Goal: Find specific page/section: Find specific page/section

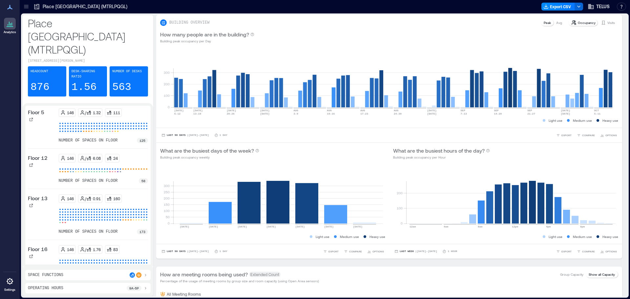
click at [27, 7] on icon at bounding box center [26, 6] width 7 height 7
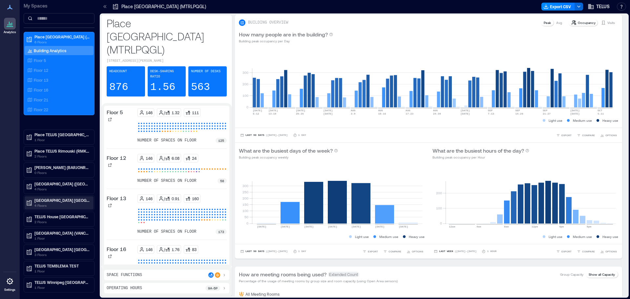
click at [62, 202] on p "[GEOGRAPHIC_DATA] [GEOGRAPHIC_DATA]-4519 (BNBYBCDW)" at bounding box center [61, 199] width 55 height 5
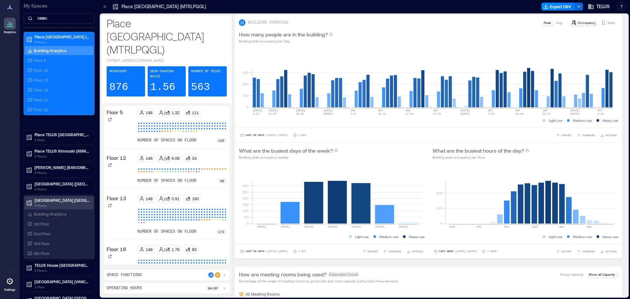
click at [58, 201] on p "[GEOGRAPHIC_DATA] [GEOGRAPHIC_DATA]-4519 (BNBYBCDW)" at bounding box center [61, 199] width 55 height 5
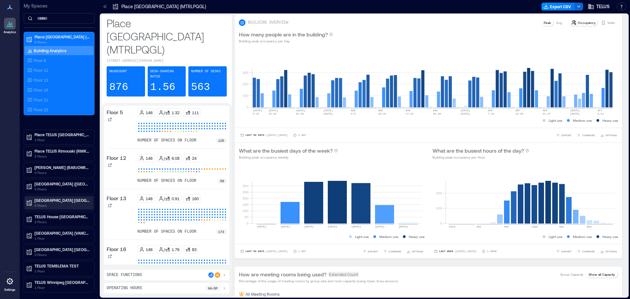
click at [58, 201] on p "[GEOGRAPHIC_DATA] [GEOGRAPHIC_DATA]-4519 (BNBYBCDW)" at bounding box center [61, 199] width 55 height 5
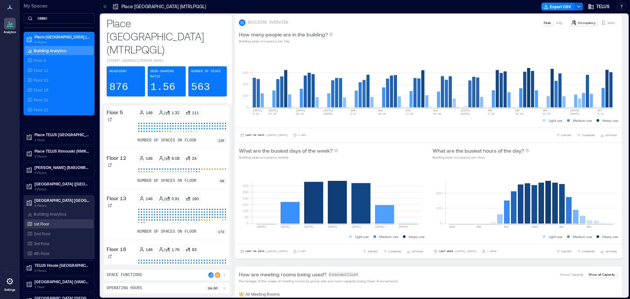
click at [43, 224] on p "1st Floor" at bounding box center [41, 223] width 15 height 5
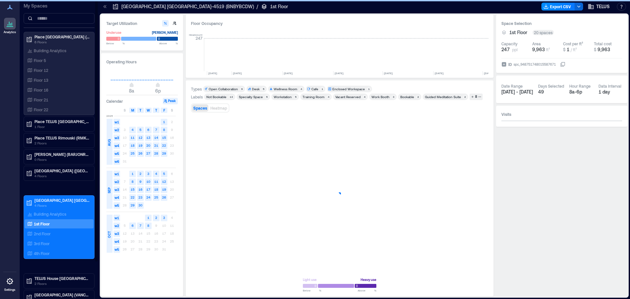
scroll to position [0, 1108]
click at [54, 35] on p "Place [GEOGRAPHIC_DATA] (MTRLPQGL)" at bounding box center [61, 36] width 55 height 5
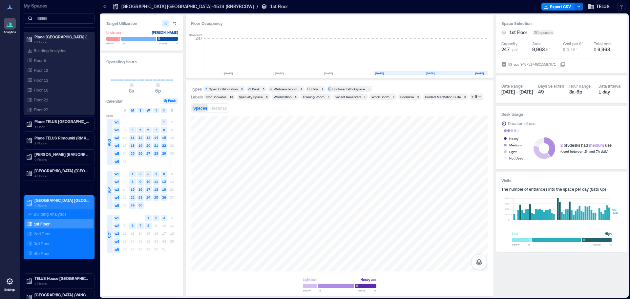
click at [50, 201] on p "[GEOGRAPHIC_DATA] [GEOGRAPHIC_DATA]-4519 (BNBYBCDW)" at bounding box center [61, 199] width 55 height 5
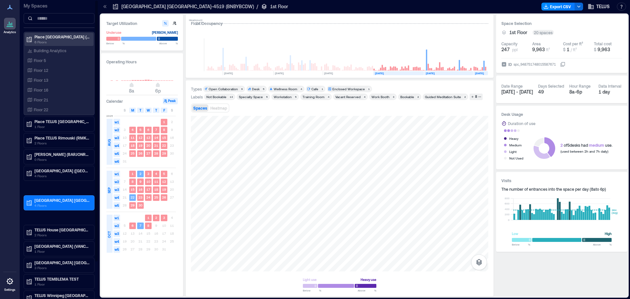
click at [51, 35] on p "Place [GEOGRAPHIC_DATA] (MTRLPQGL)" at bounding box center [61, 36] width 55 height 5
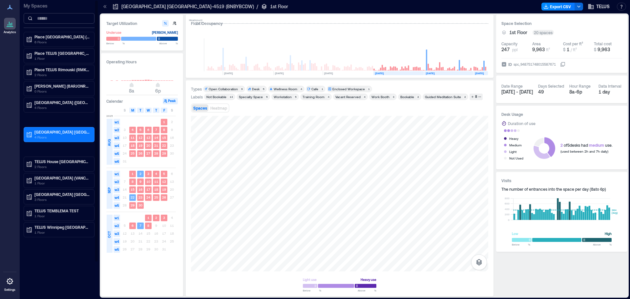
click at [63, 17] on input at bounding box center [59, 18] width 71 height 10
click at [51, 250] on div "My Spaces Place [GEOGRAPHIC_DATA] (MTRLPQGL) 6 Floors Place TELUS [GEOGRAPHIC_D…" at bounding box center [59, 149] width 79 height 299
